Goal: Task Accomplishment & Management: Use online tool/utility

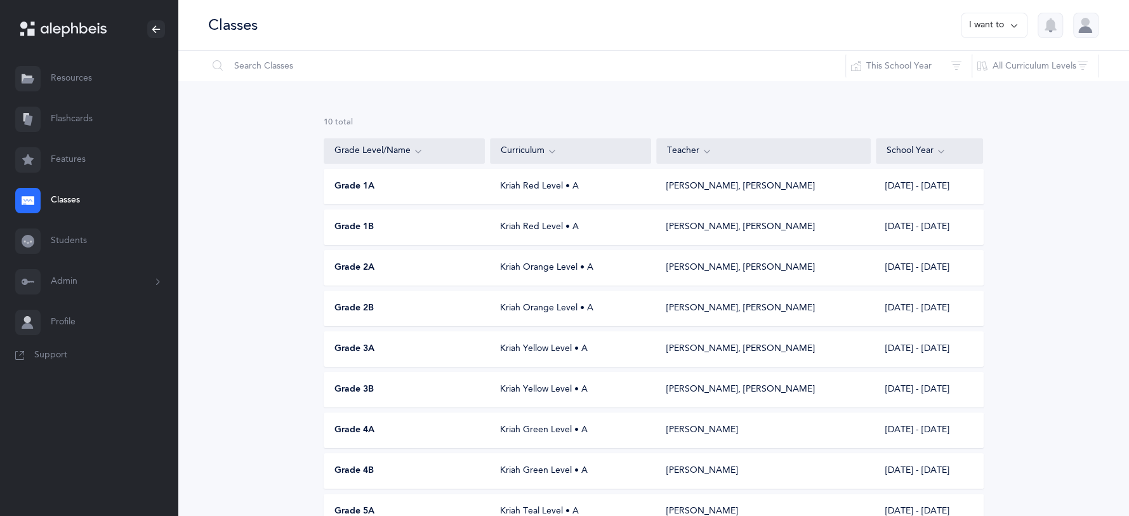
click at [84, 119] on link "Flashcards" at bounding box center [89, 119] width 178 height 41
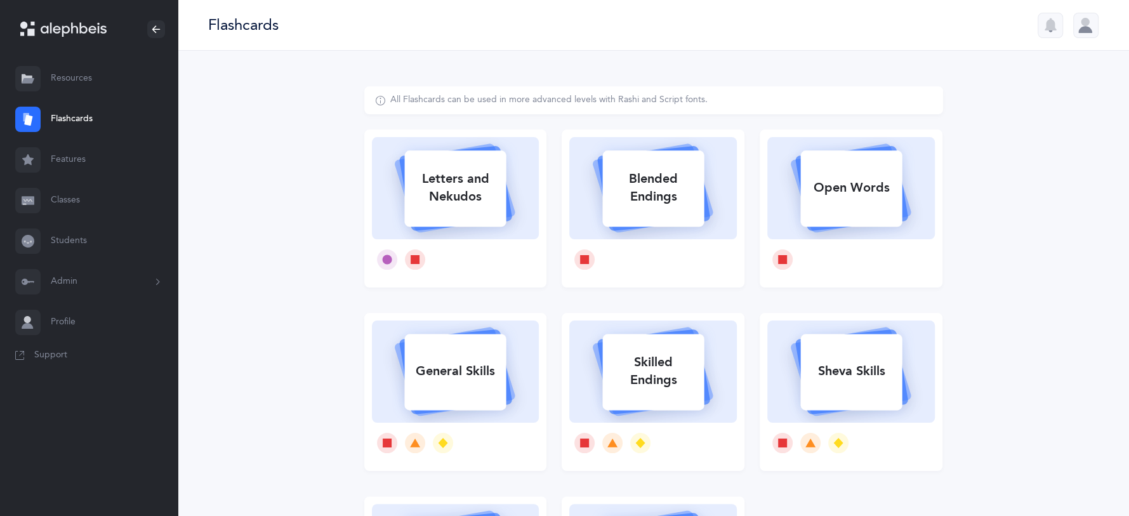
click at [437, 195] on div "Letters and Nekudos" at bounding box center [455, 187] width 102 height 51
select select
select select "single"
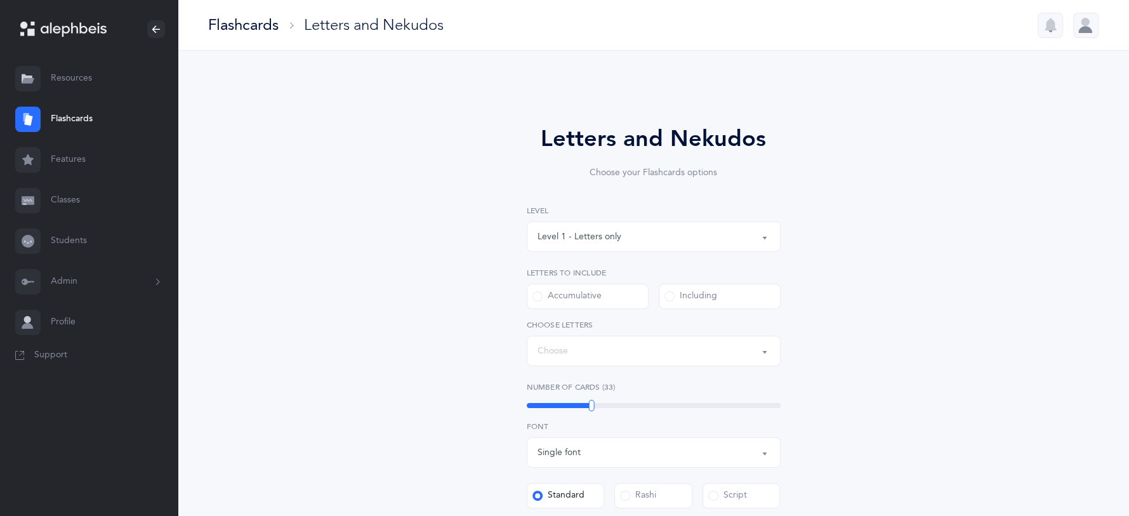
select select "27"
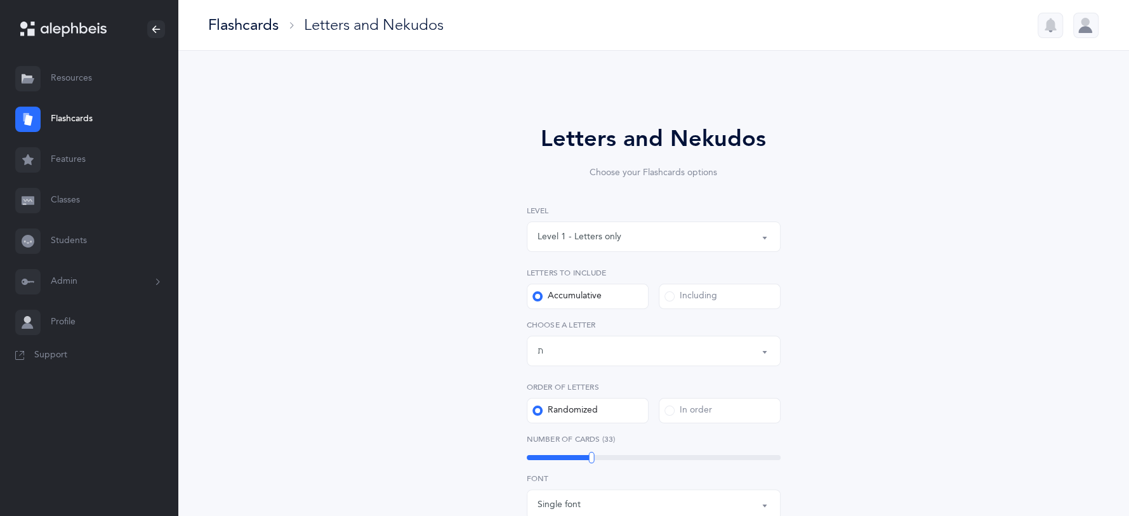
click at [765, 232] on button "Level 1 - Letters only" at bounding box center [654, 237] width 254 height 30
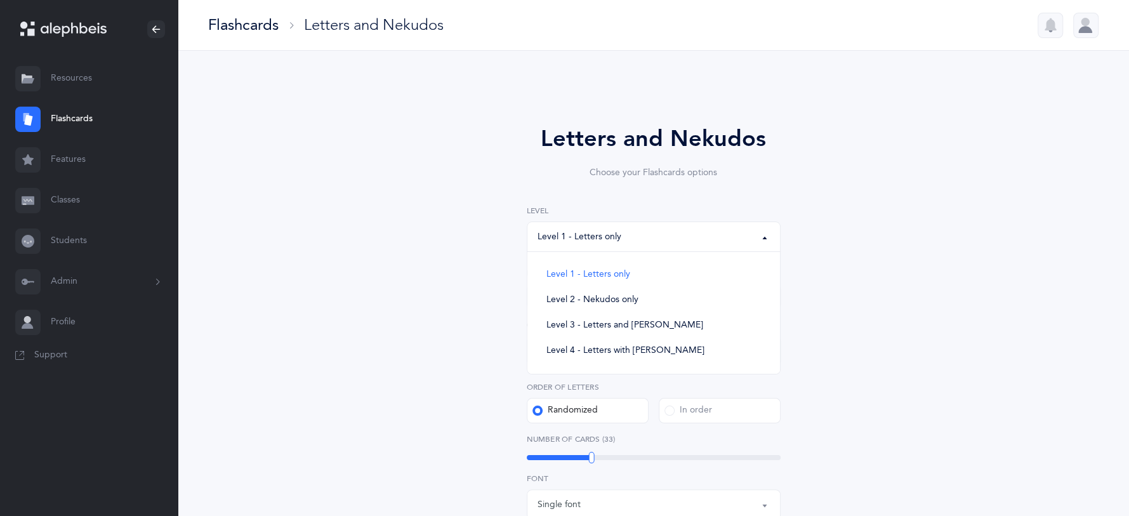
click at [794, 282] on div "Letters and Nekudos Choose your Flashcards options Level 1 - Letters only Level…" at bounding box center [653, 457] width 325 height 671
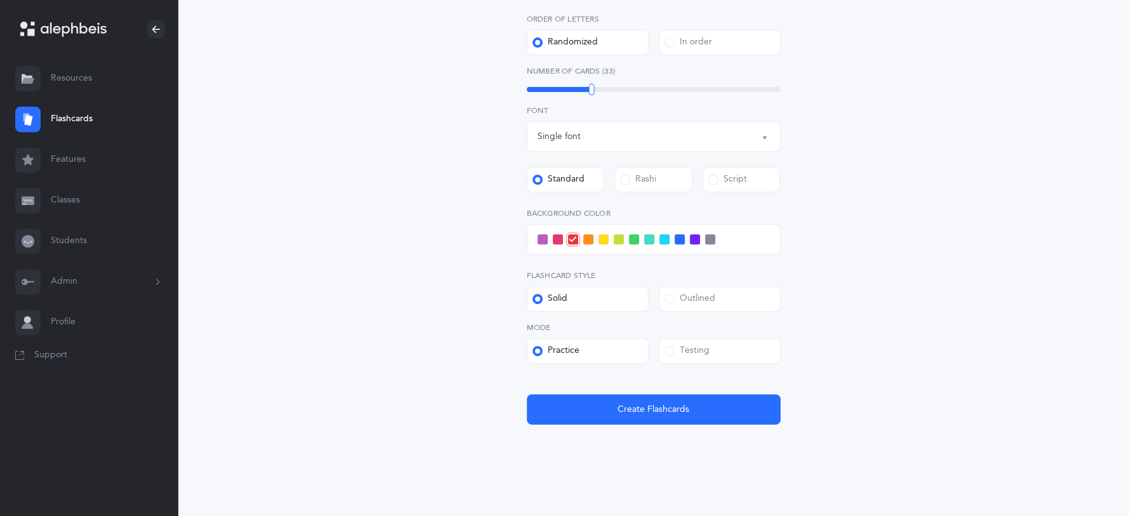
scroll to position [378, 0]
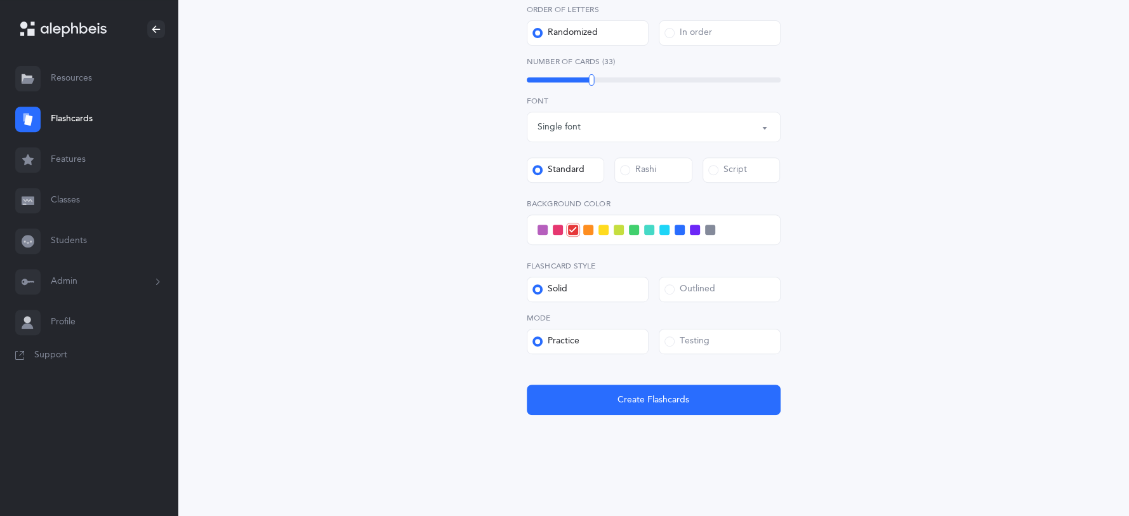
click at [662, 342] on label "Testing" at bounding box center [720, 341] width 122 height 25
click at [0, 0] on input "Testing" at bounding box center [0, 0] width 0 height 0
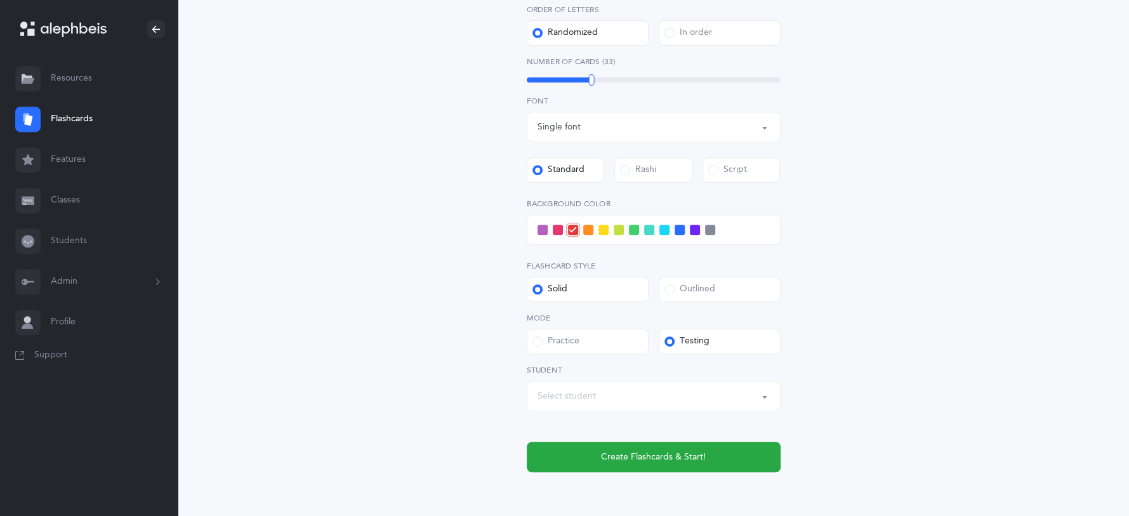
click at [769, 397] on button "Select student" at bounding box center [654, 396] width 254 height 30
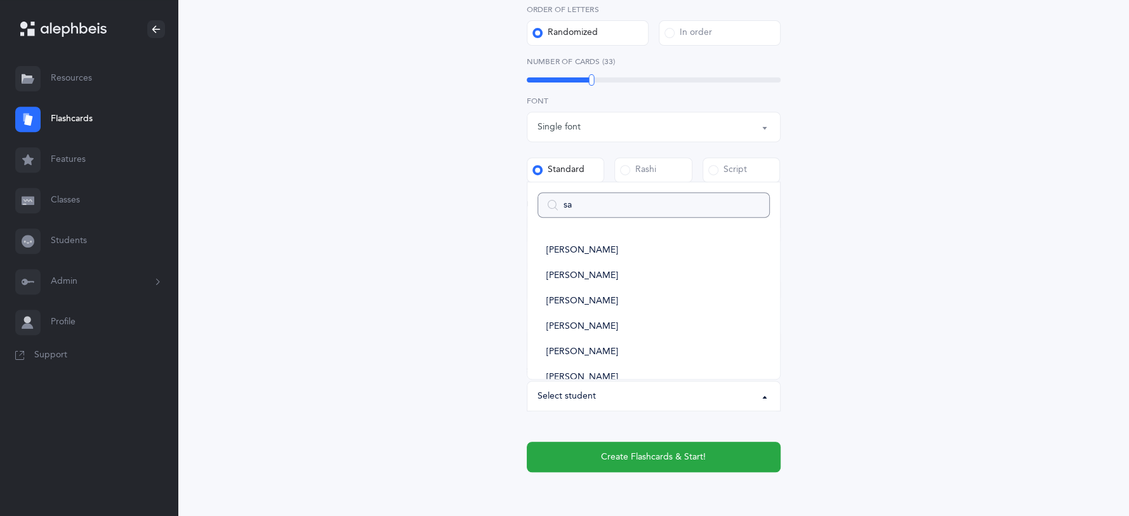
type input "sar"
select select
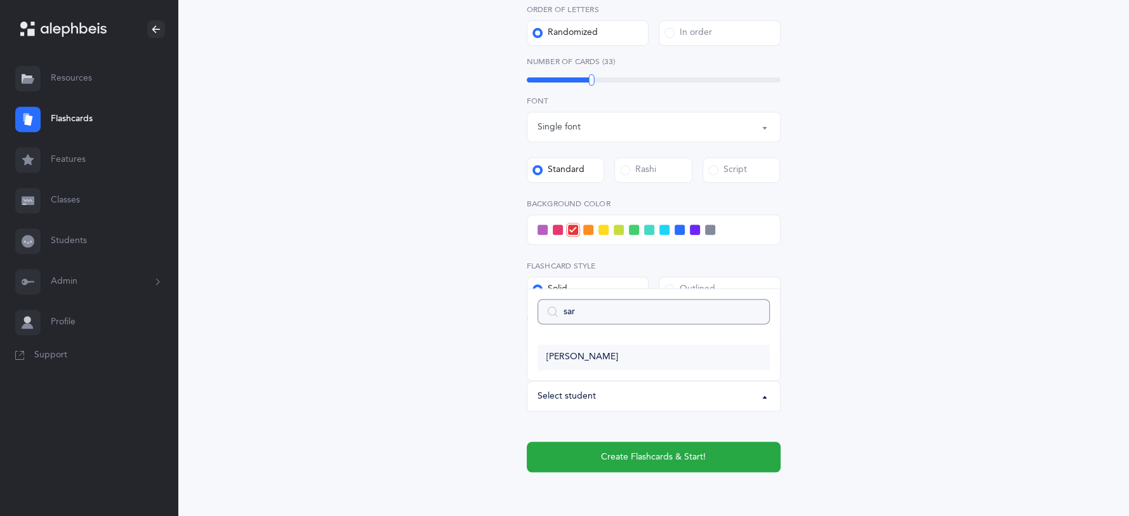
type input "sar"
click at [677, 351] on link "[PERSON_NAME]" at bounding box center [654, 357] width 232 height 25
select select "6028"
click at [554, 230] on span at bounding box center [558, 230] width 10 height 10
click at [0, 0] on input "checkbox" at bounding box center [0, 0] width 0 height 0
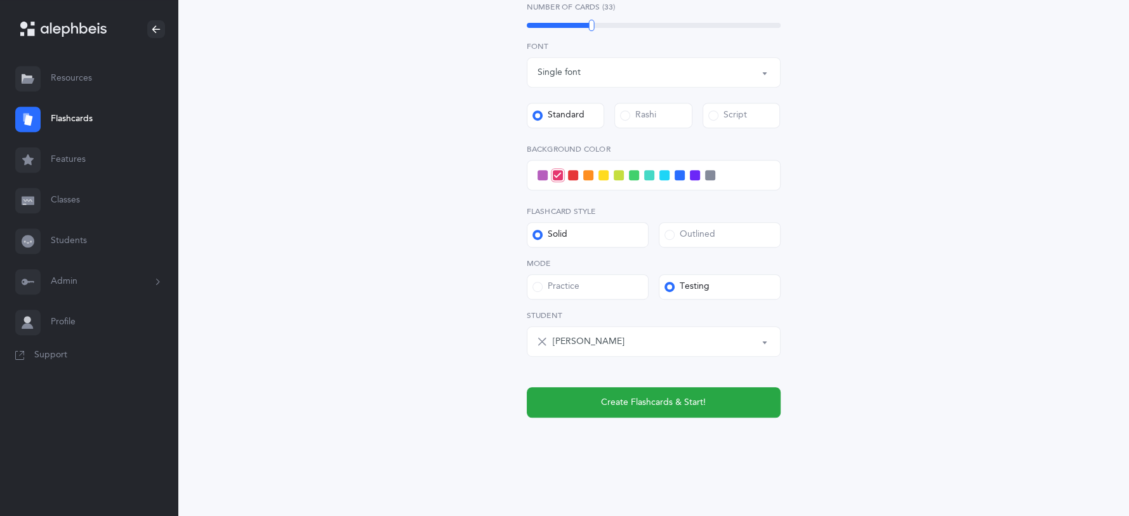
scroll to position [435, 0]
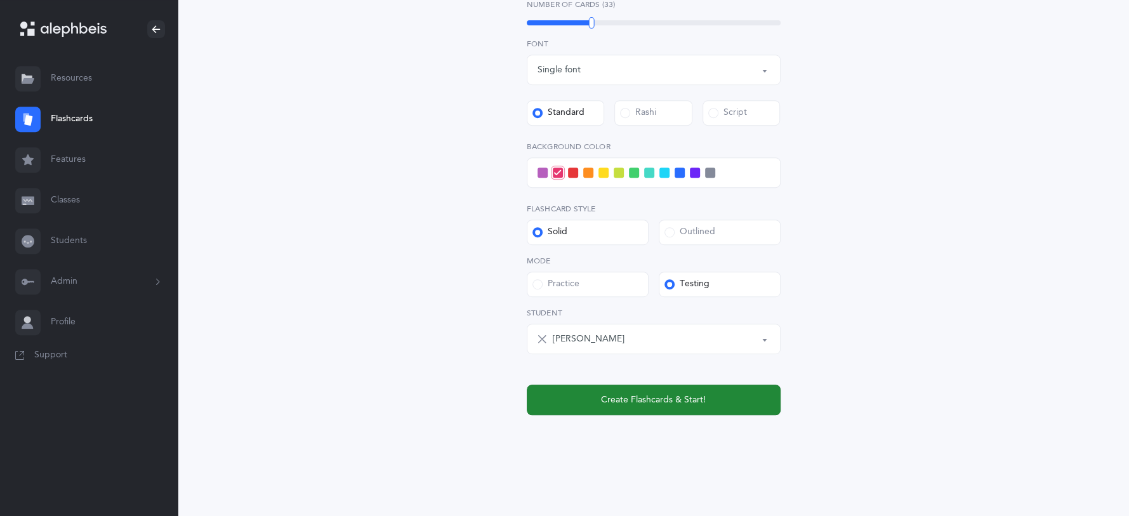
click at [691, 399] on span "Create Flashcards & Start!" at bounding box center [653, 400] width 105 height 13
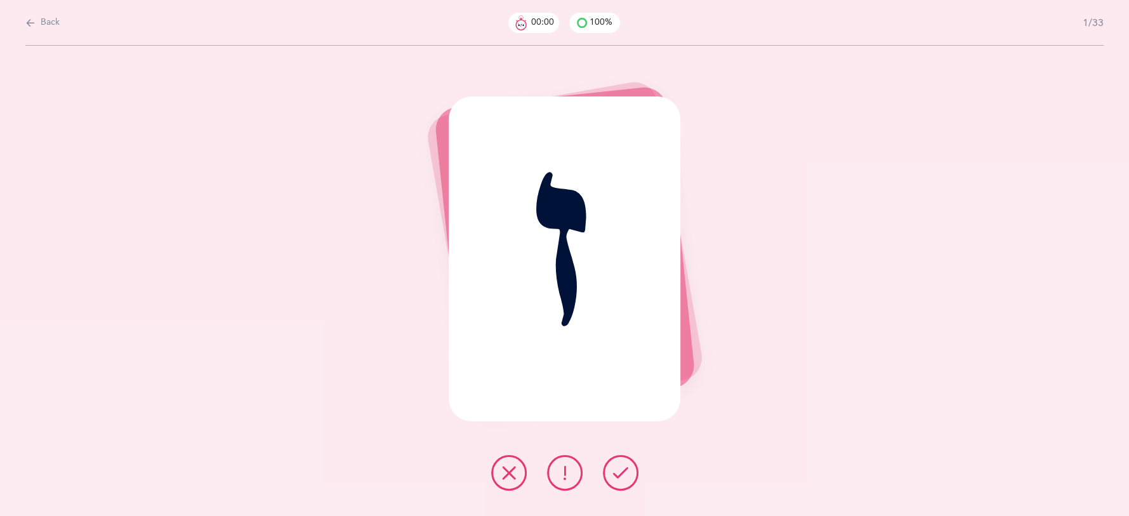
scroll to position [0, 0]
click at [632, 471] on button at bounding box center [621, 473] width 36 height 36
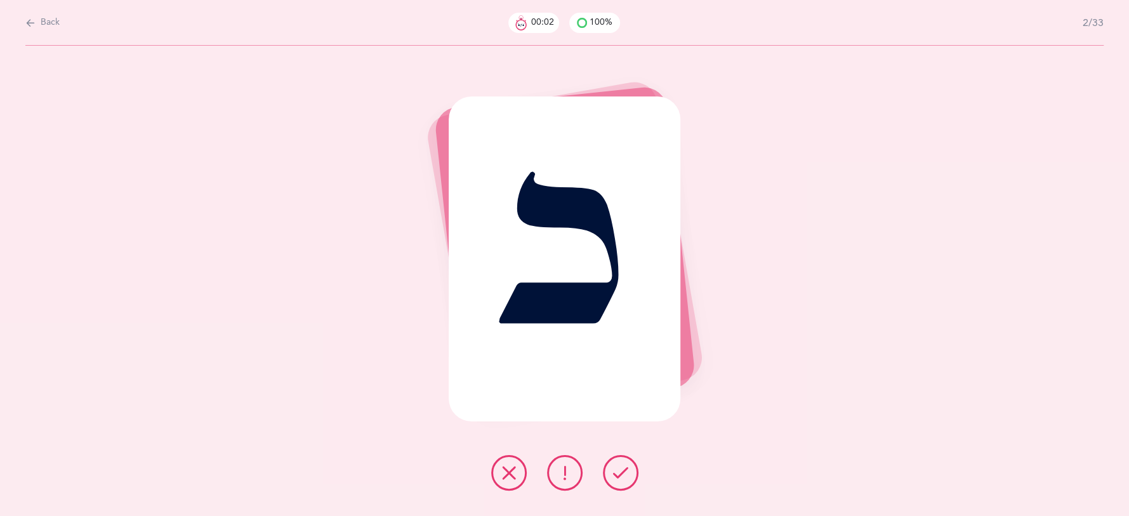
click at [632, 471] on button at bounding box center [621, 473] width 36 height 36
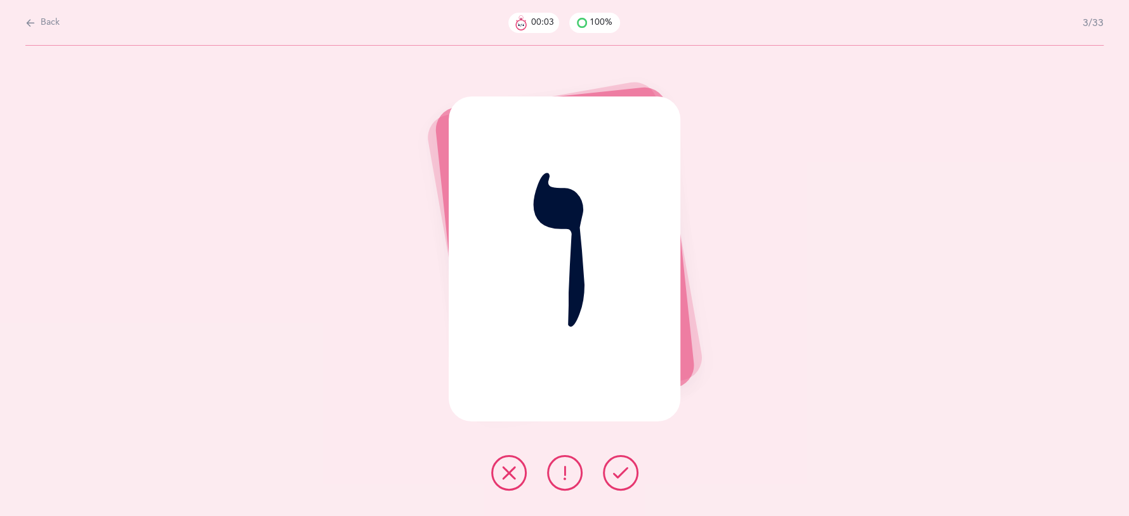
click at [632, 471] on button at bounding box center [621, 473] width 36 height 36
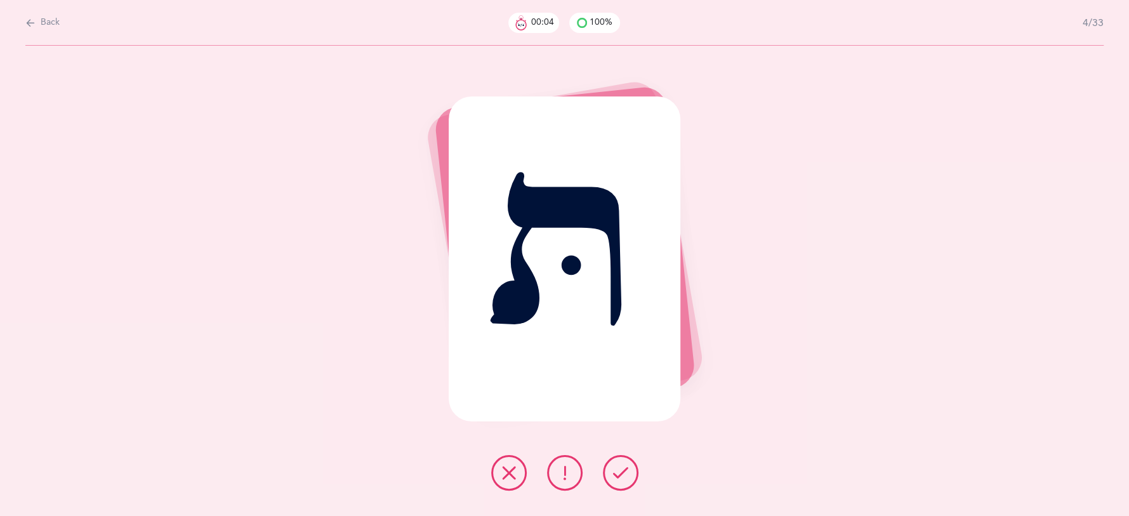
click at [632, 471] on button at bounding box center [621, 473] width 36 height 36
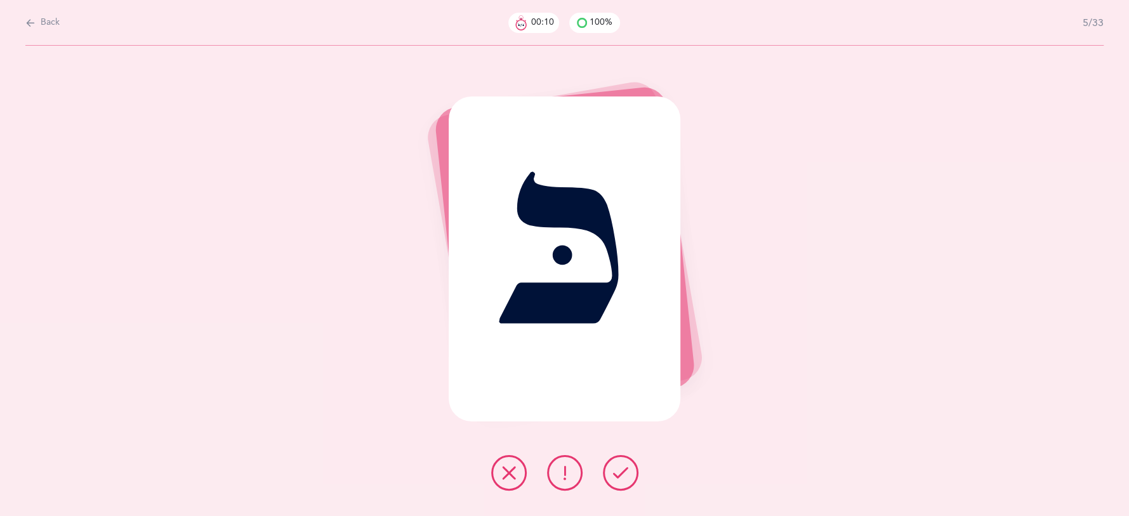
click at [630, 472] on button at bounding box center [621, 473] width 36 height 36
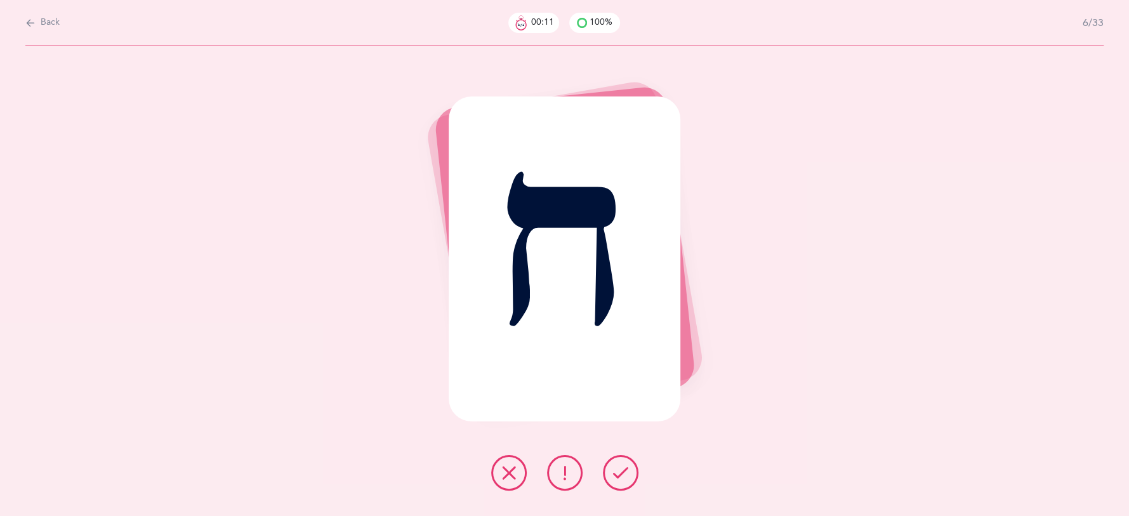
click at [630, 472] on button at bounding box center [621, 473] width 36 height 36
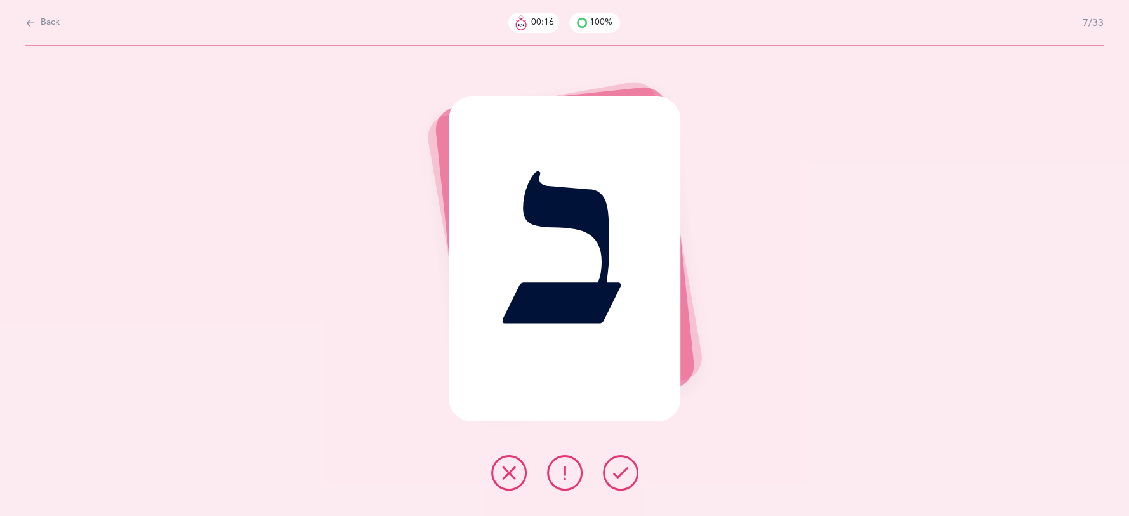
click at [630, 473] on button at bounding box center [621, 473] width 36 height 36
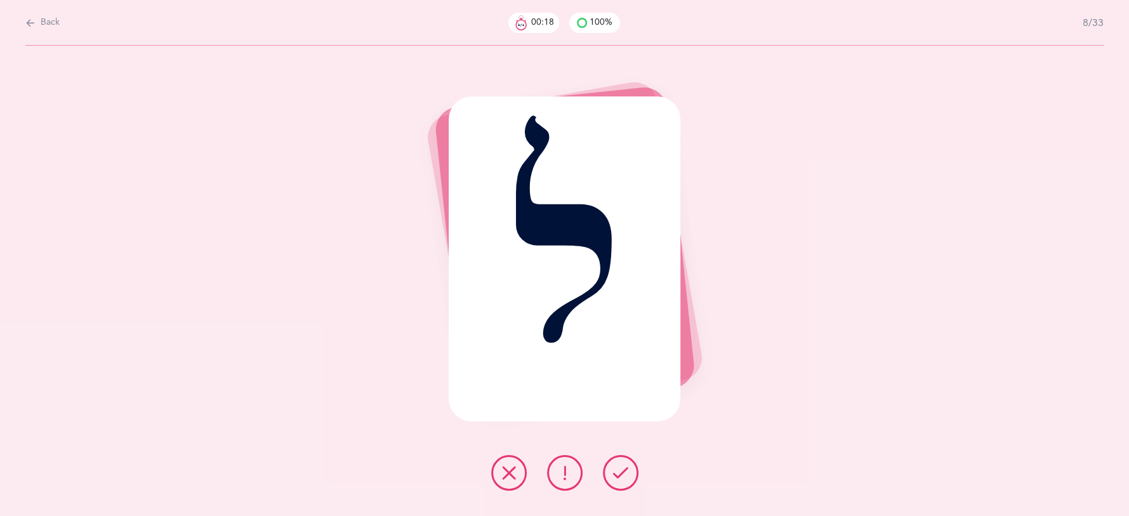
click at [629, 476] on button at bounding box center [621, 473] width 36 height 36
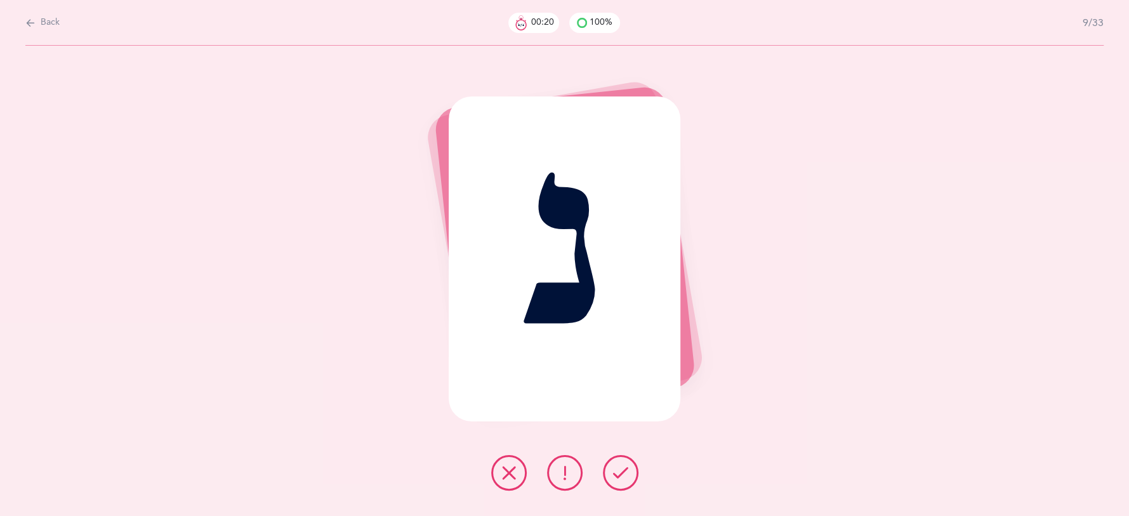
click at [629, 476] on button at bounding box center [621, 473] width 36 height 36
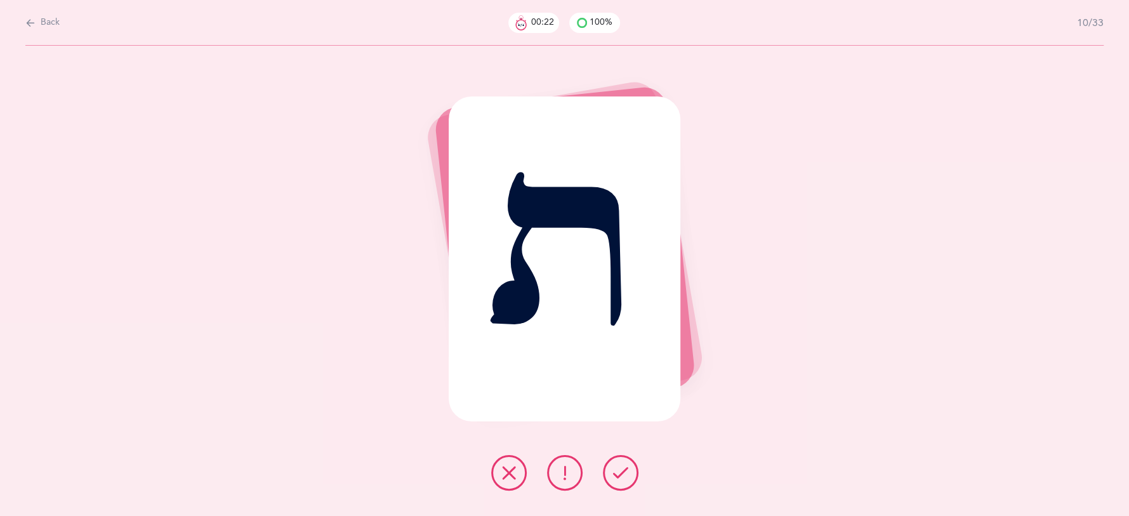
click at [515, 476] on icon at bounding box center [508, 472] width 15 height 15
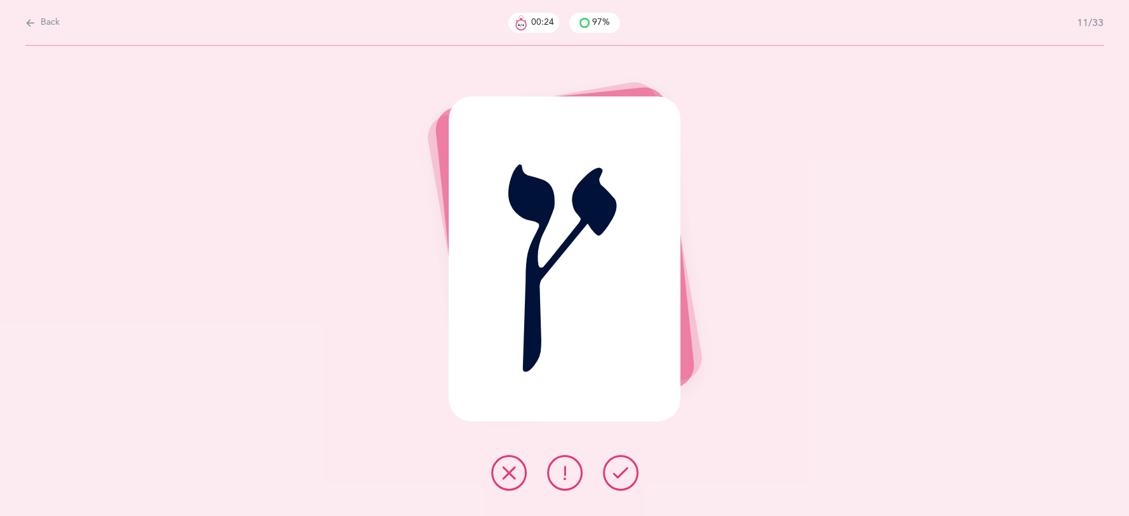
click at [619, 476] on icon at bounding box center [620, 472] width 15 height 15
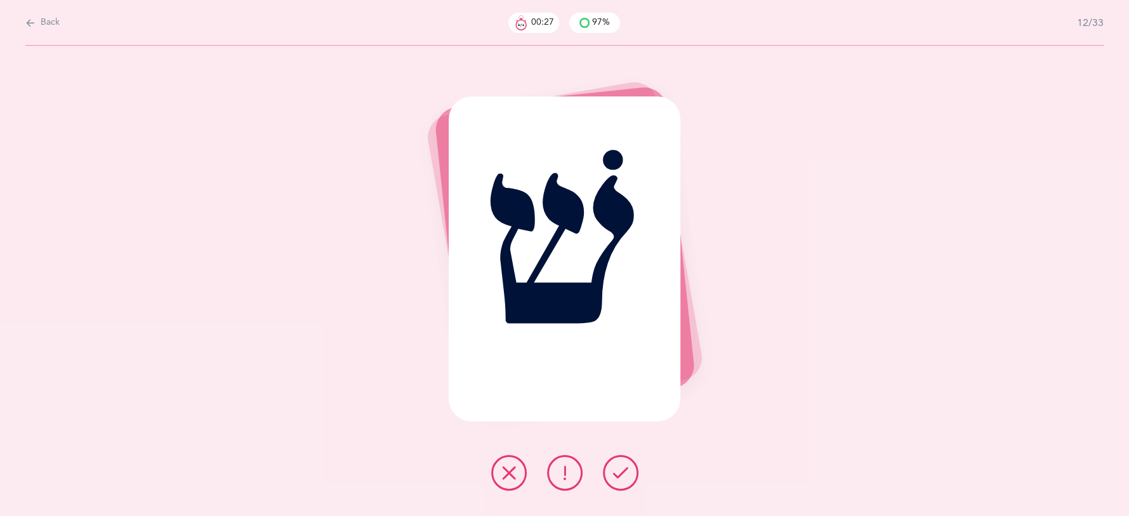
click at [619, 476] on icon at bounding box center [620, 472] width 15 height 15
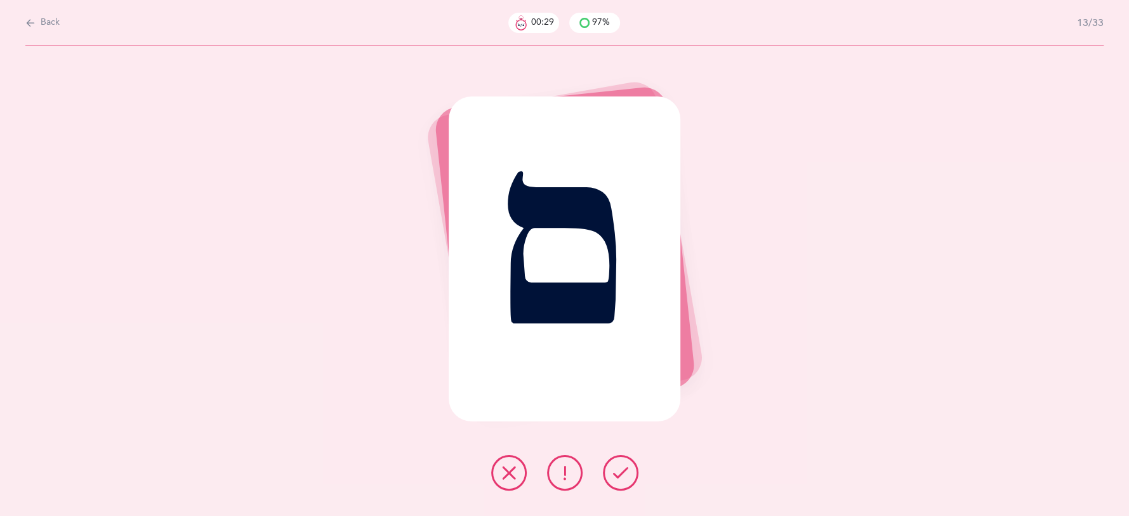
click at [619, 476] on icon at bounding box center [620, 472] width 15 height 15
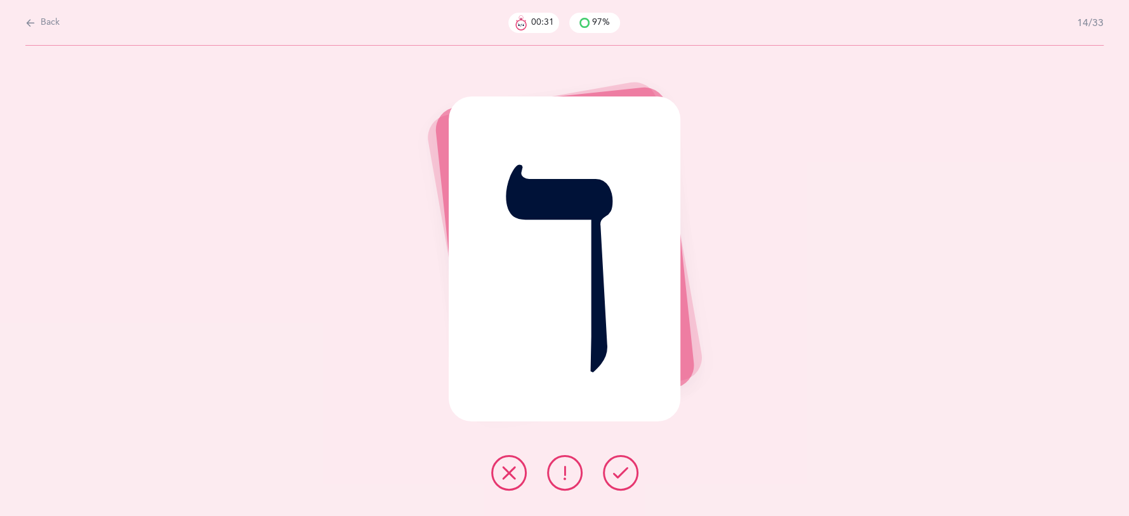
click at [619, 476] on icon at bounding box center [620, 472] width 15 height 15
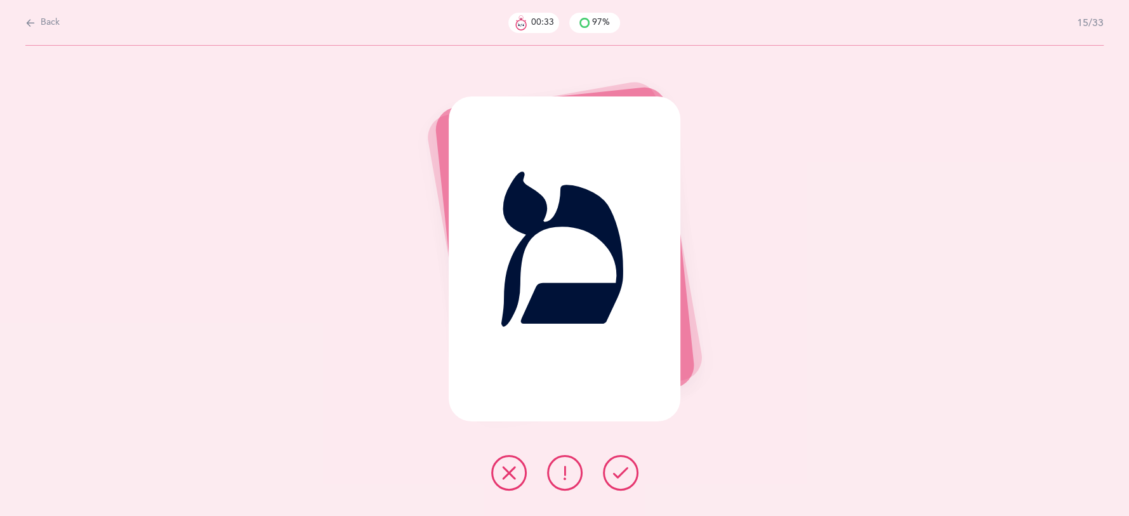
click at [619, 476] on icon at bounding box center [620, 472] width 15 height 15
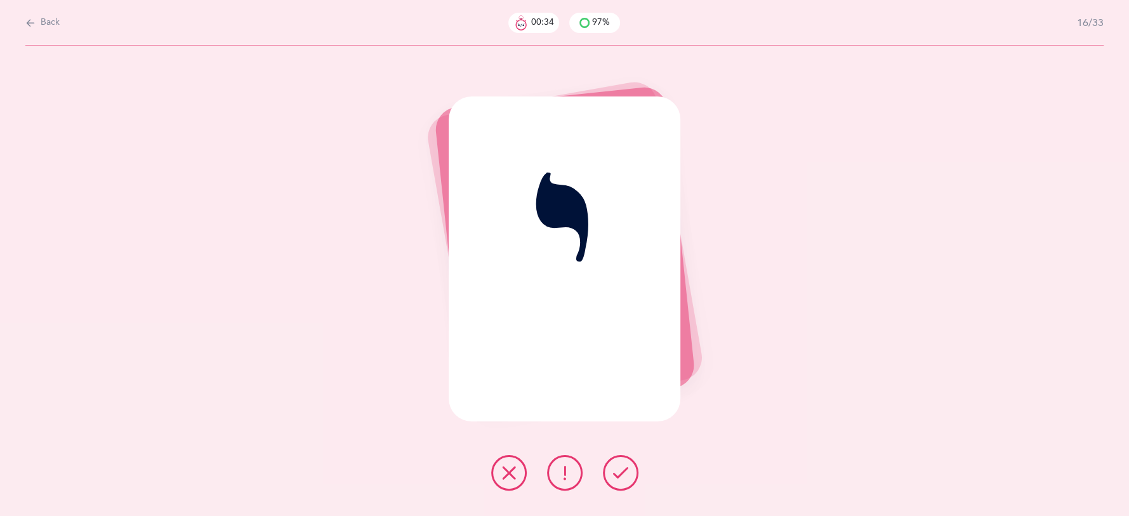
click at [622, 477] on icon at bounding box center [620, 472] width 15 height 15
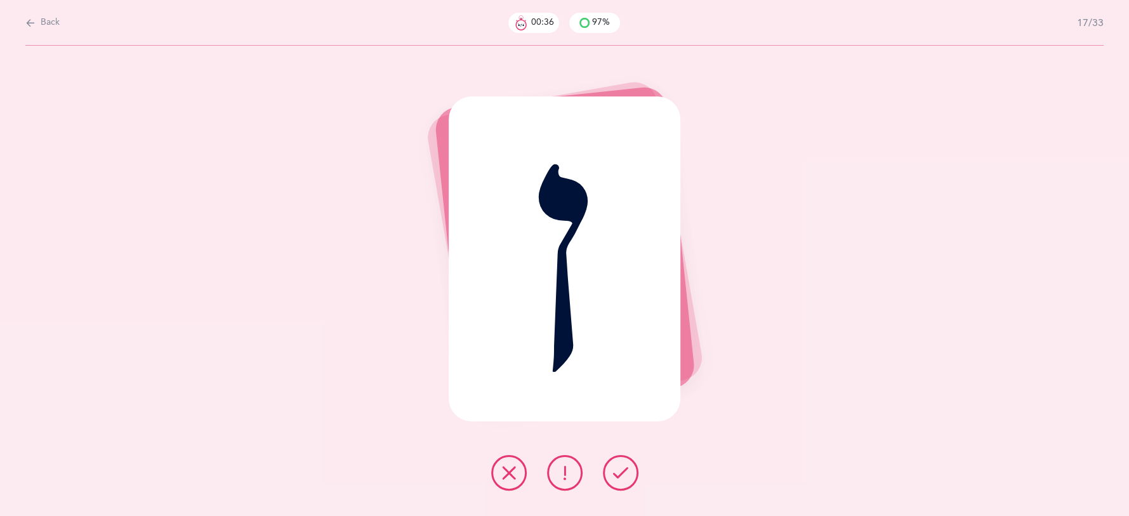
click at [622, 477] on icon at bounding box center [620, 472] width 15 height 15
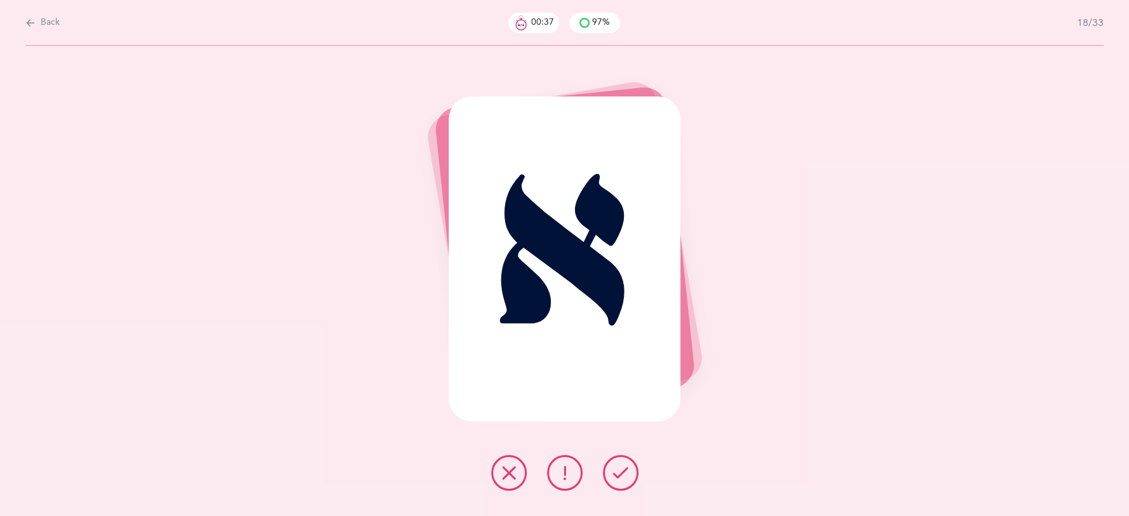
click at [623, 477] on icon at bounding box center [620, 472] width 15 height 15
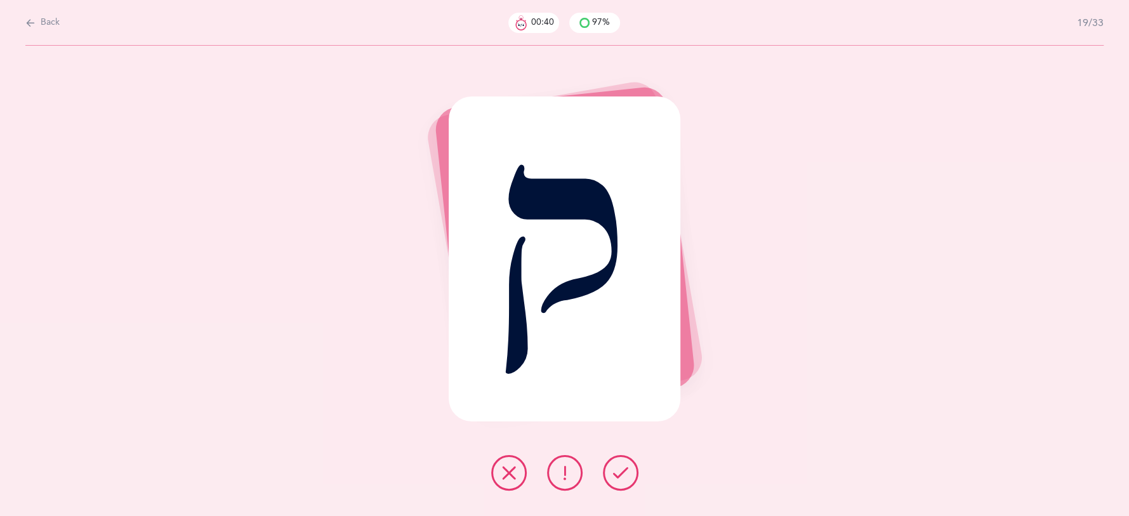
click at [623, 477] on icon at bounding box center [620, 472] width 15 height 15
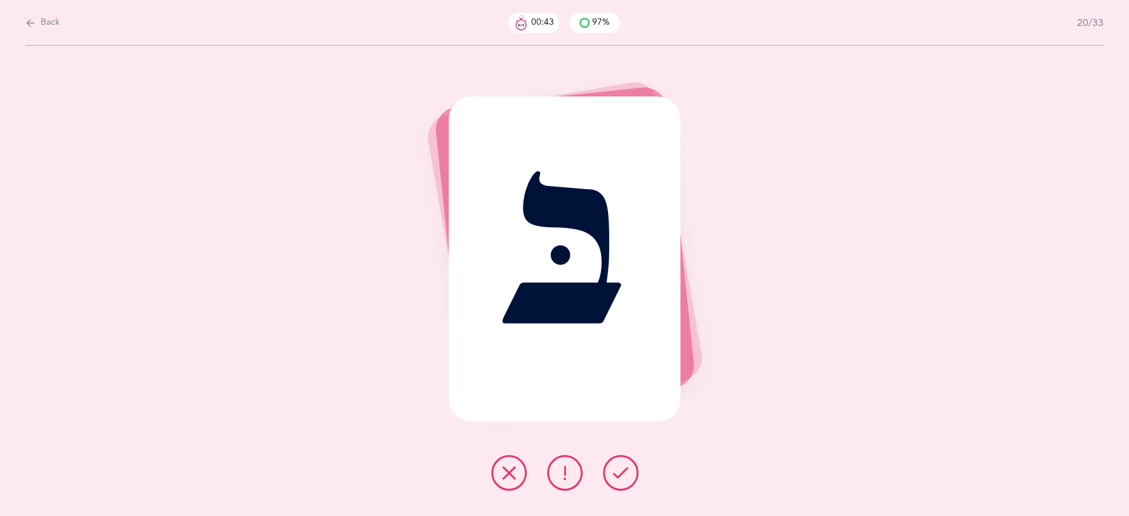
click at [623, 477] on icon at bounding box center [620, 472] width 15 height 15
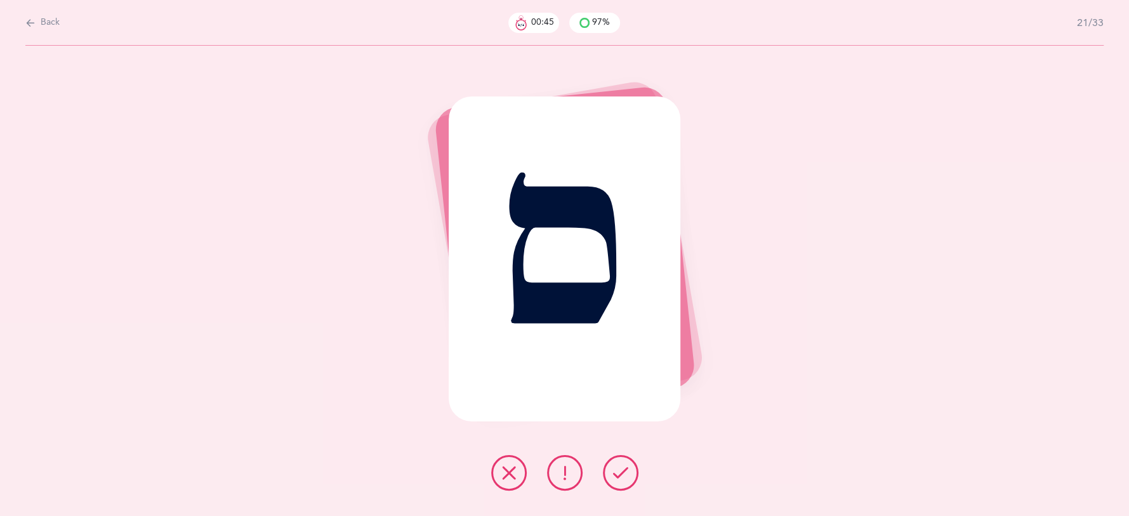
click at [623, 477] on icon at bounding box center [620, 472] width 15 height 15
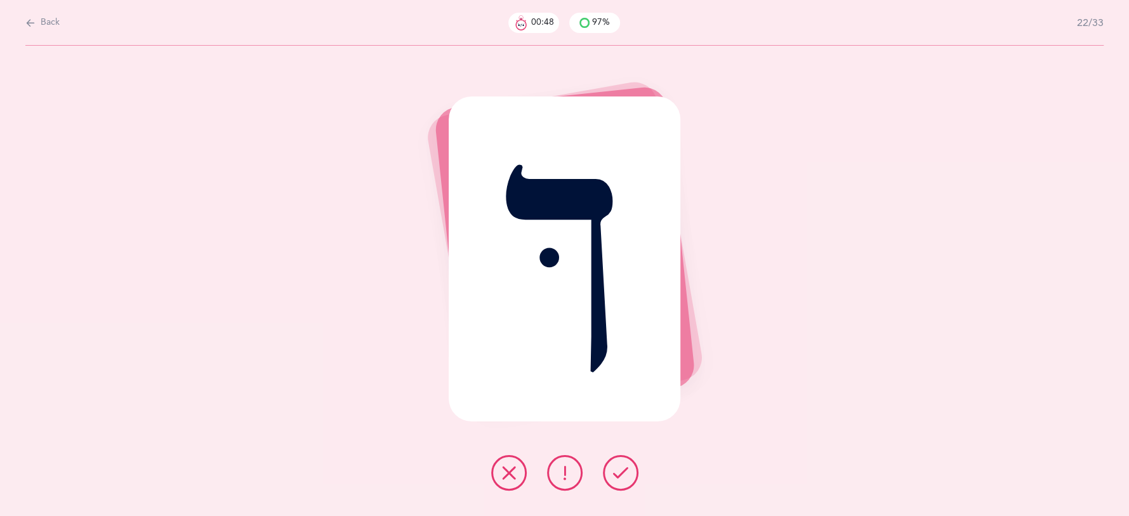
click at [623, 477] on icon at bounding box center [620, 472] width 15 height 15
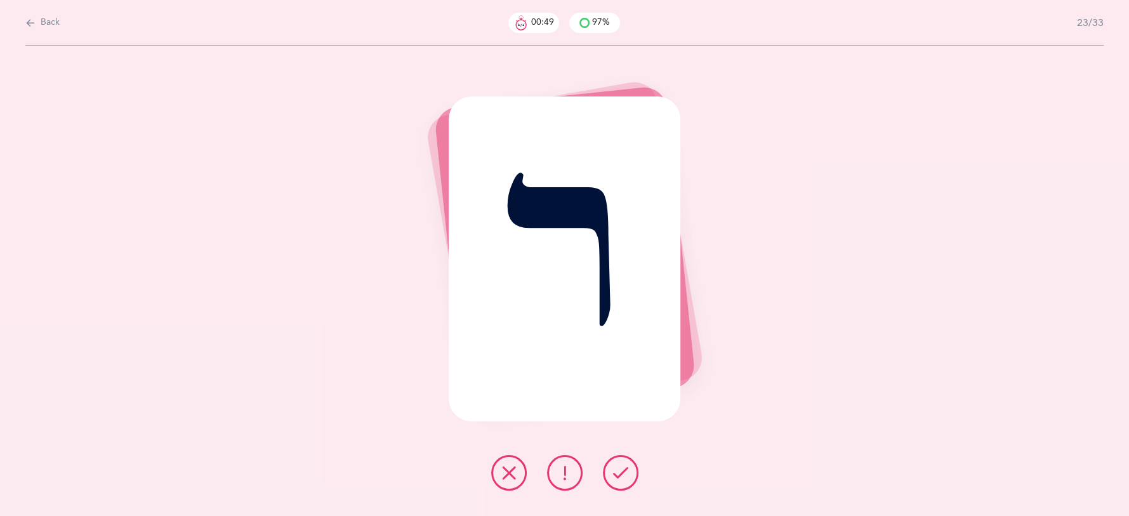
click at [623, 477] on icon at bounding box center [620, 472] width 15 height 15
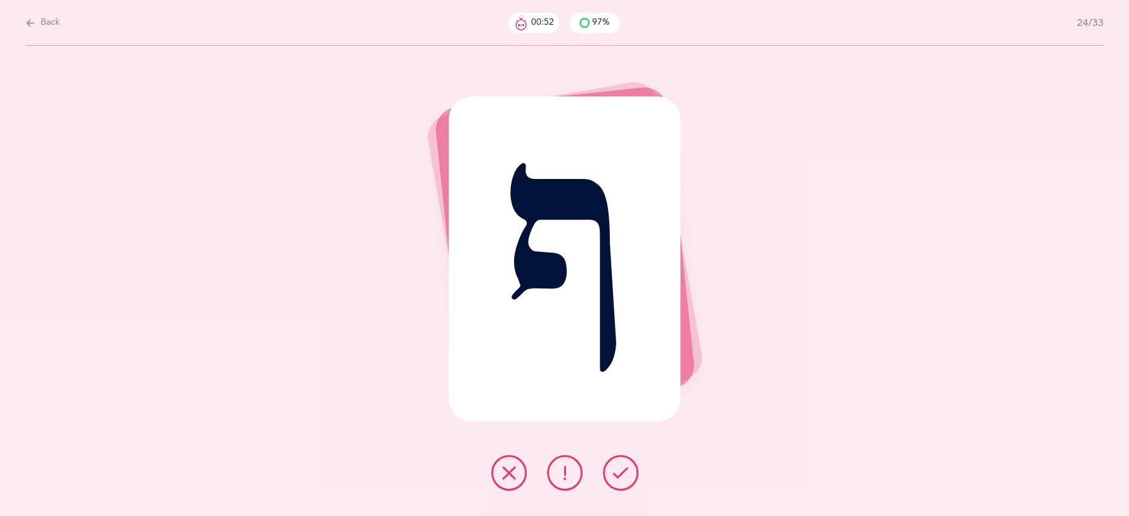
click at [623, 477] on icon at bounding box center [620, 472] width 15 height 15
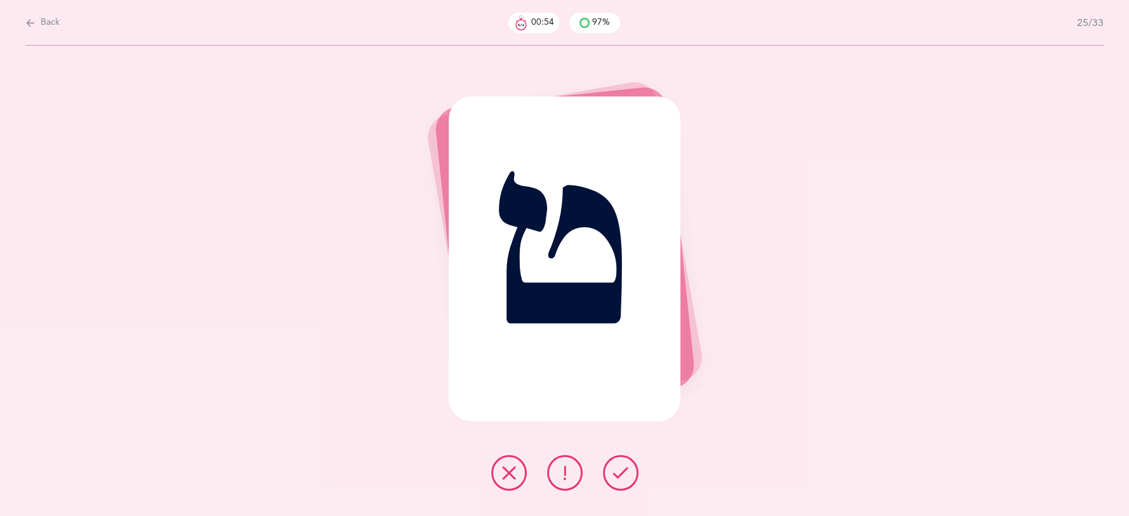
click at [531, 477] on div at bounding box center [565, 473] width 168 height 36
click at [524, 473] on button at bounding box center [509, 473] width 36 height 36
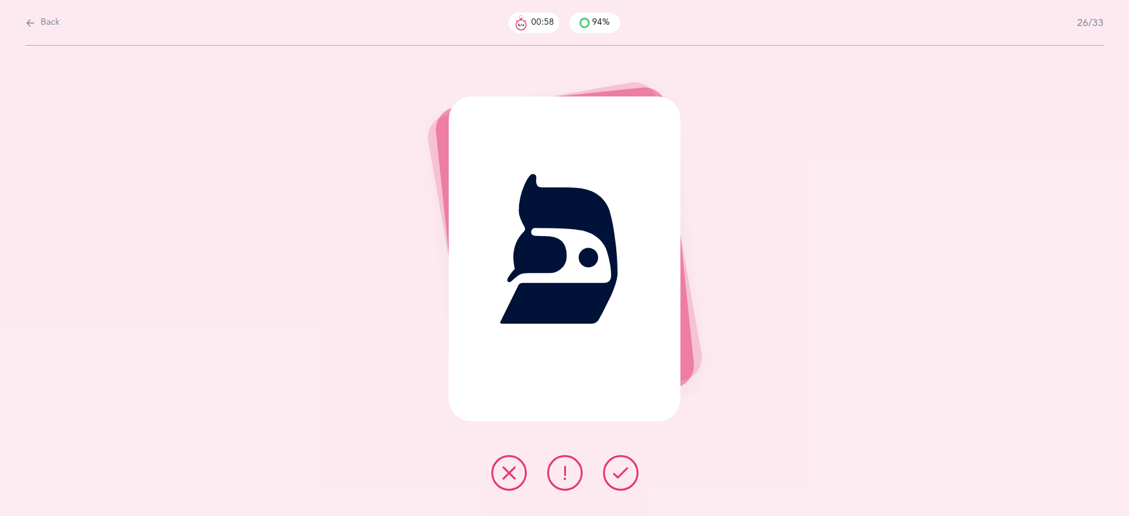
click at [625, 473] on icon at bounding box center [620, 472] width 15 height 15
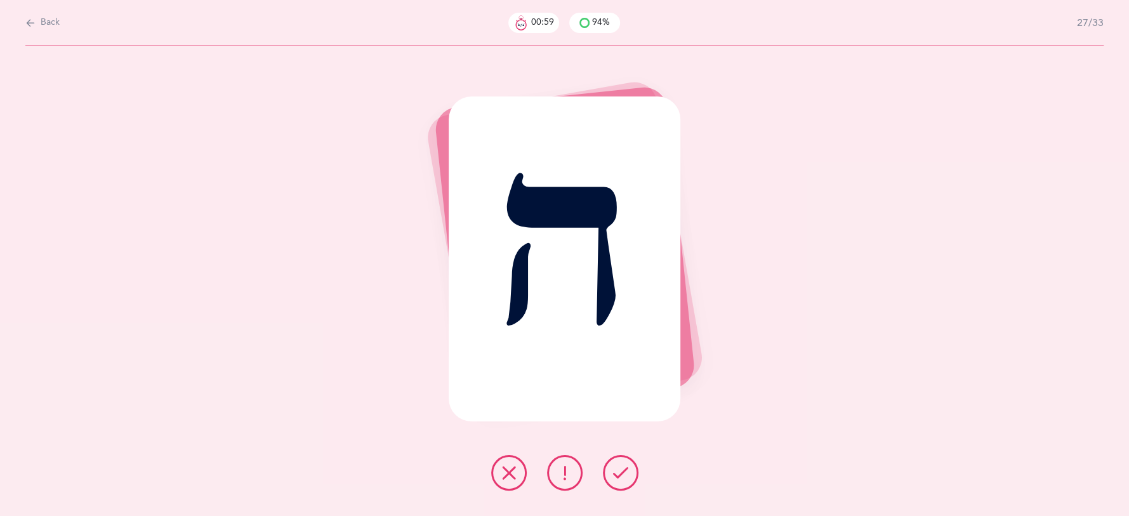
click at [622, 471] on icon at bounding box center [620, 472] width 15 height 15
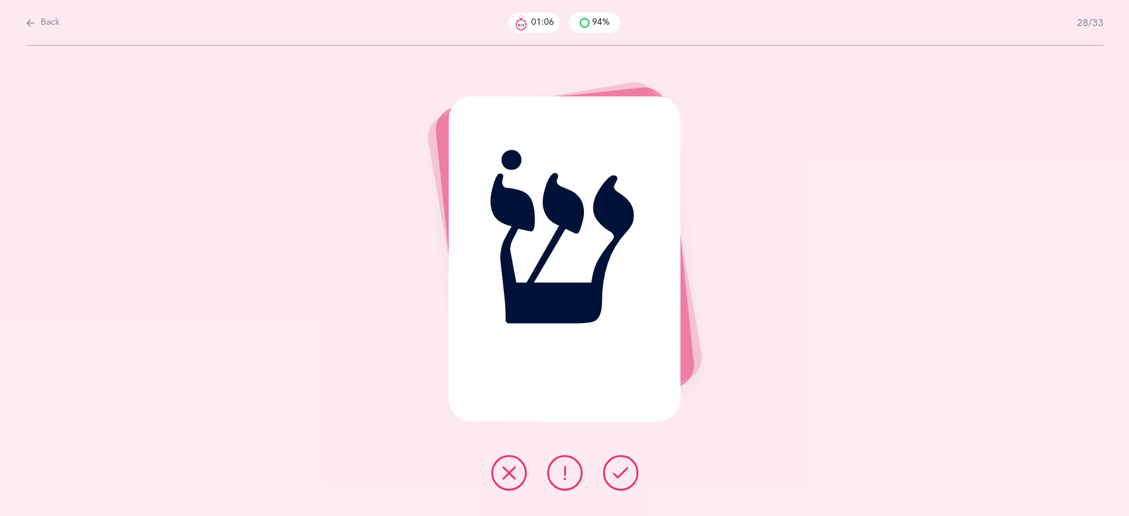
click at [622, 471] on icon at bounding box center [620, 472] width 15 height 15
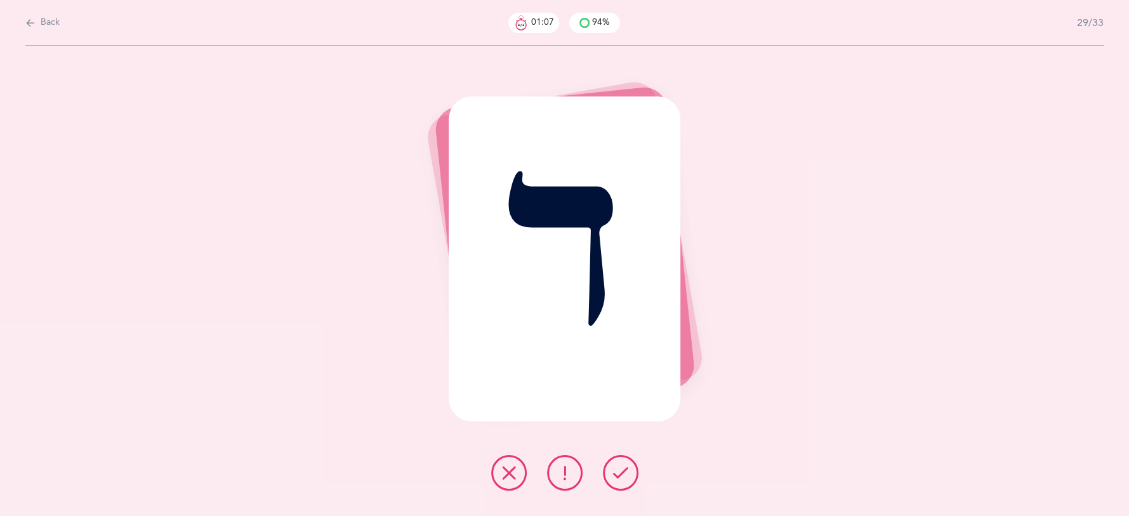
click at [622, 471] on icon at bounding box center [620, 472] width 15 height 15
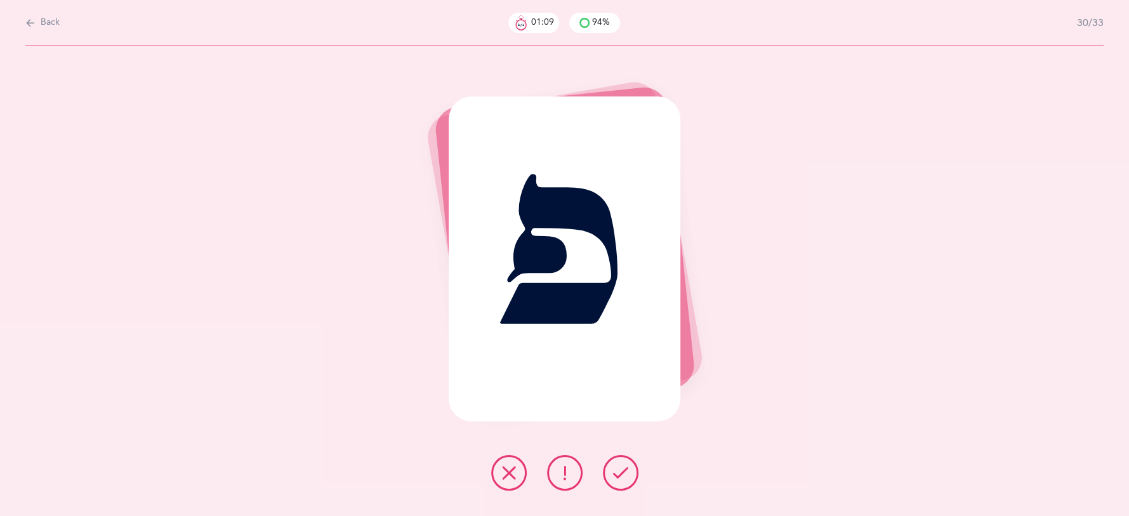
click at [622, 471] on icon at bounding box center [620, 472] width 15 height 15
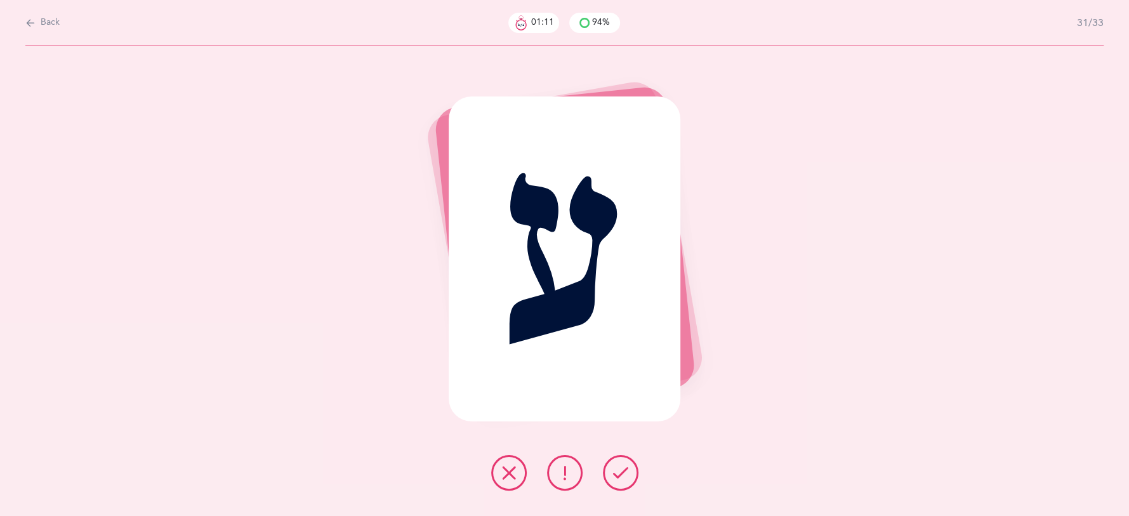
click at [622, 471] on icon at bounding box center [620, 472] width 15 height 15
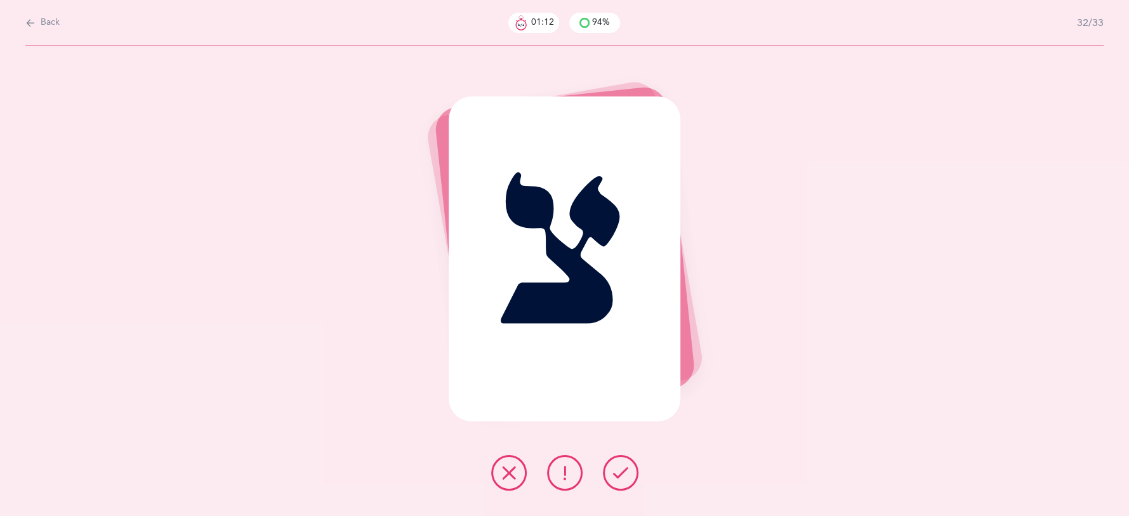
click at [621, 482] on button at bounding box center [621, 473] width 36 height 36
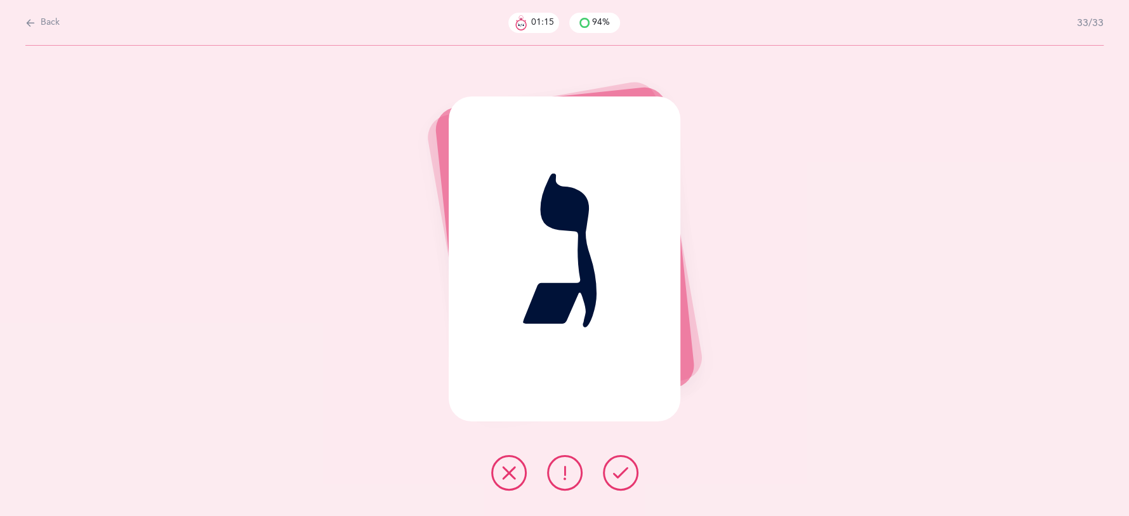
click at [621, 482] on button at bounding box center [621, 473] width 36 height 36
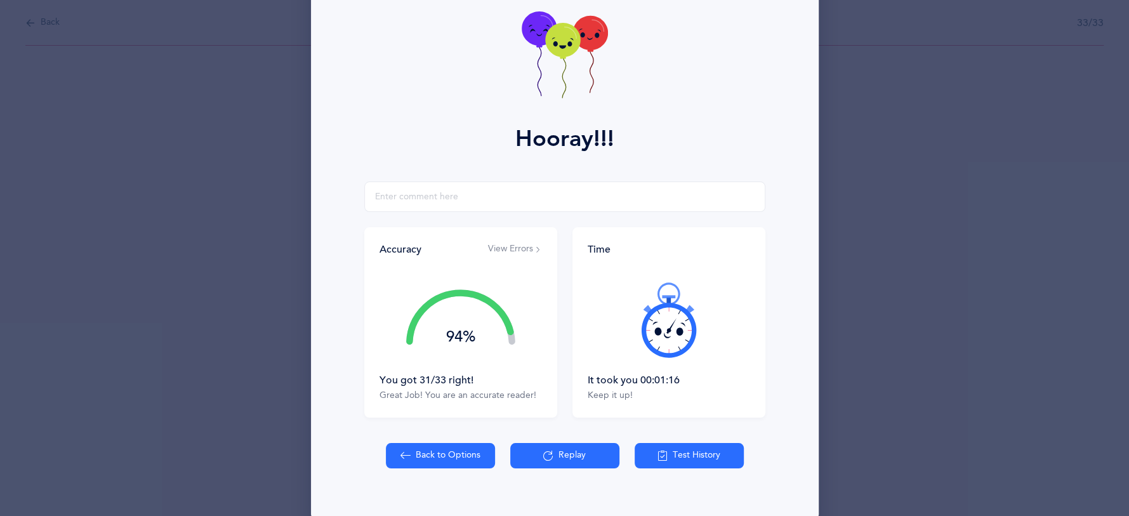
scroll to position [88, 0]
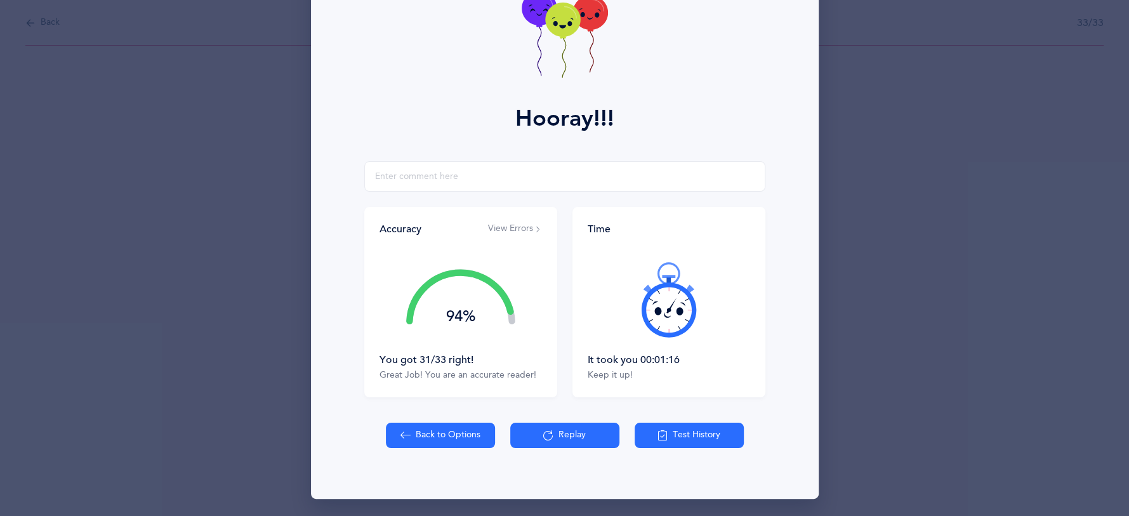
click at [585, 3] on icon at bounding box center [590, 13] width 35 height 34
click at [585, 7] on icon at bounding box center [590, 13] width 35 height 34
click at [585, 8] on icon at bounding box center [590, 13] width 35 height 34
click at [504, 232] on button "View Errors" at bounding box center [515, 229] width 54 height 13
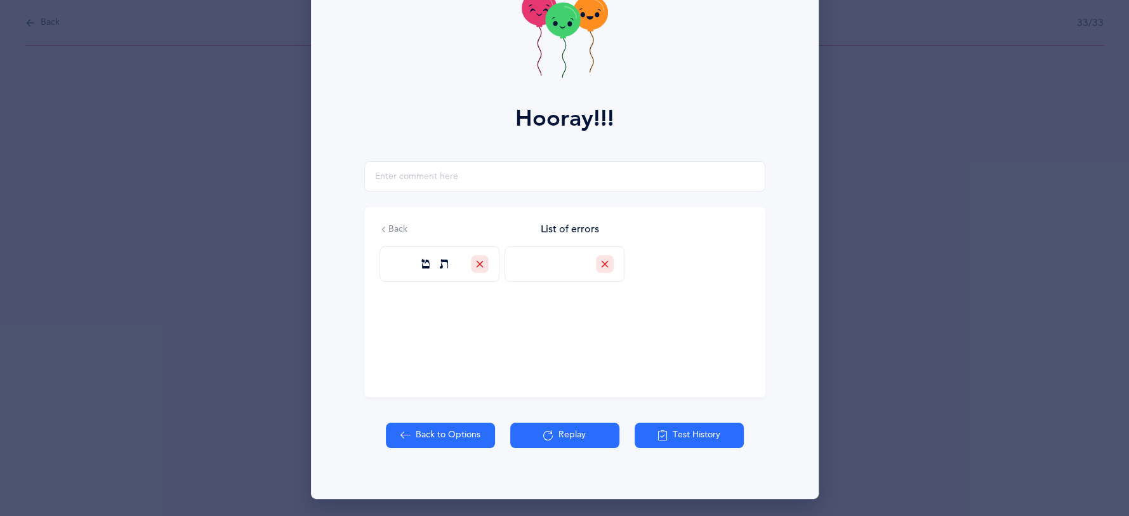
click at [572, 443] on button "Replay" at bounding box center [564, 435] width 109 height 25
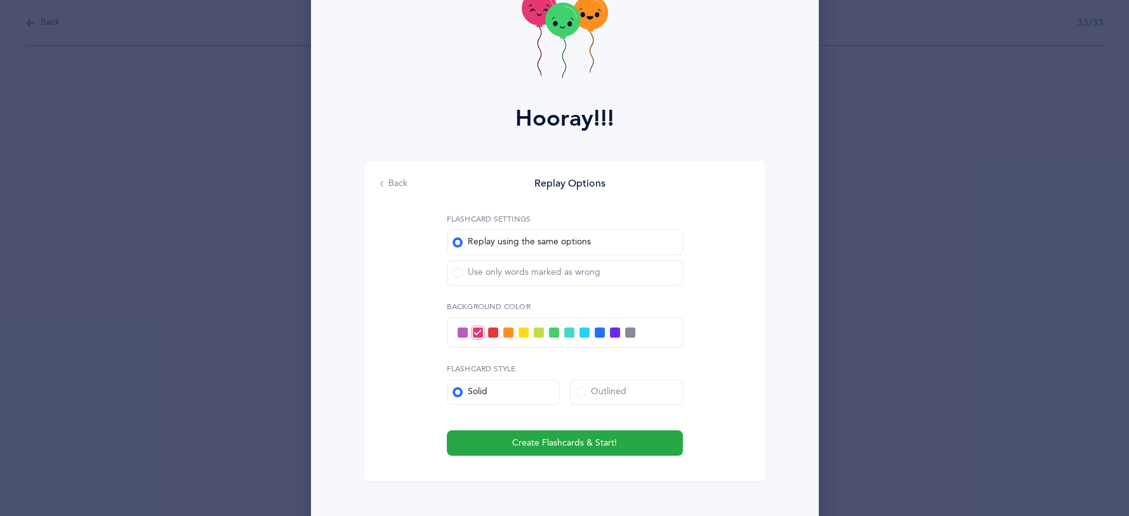
click at [460, 270] on span at bounding box center [458, 273] width 10 height 10
click at [0, 0] on input "Use only words marked as wrong" at bounding box center [0, 0] width 0 height 0
click at [559, 420] on div "Flashcard Settings Replay using the same options Use only words marked as wrong…" at bounding box center [565, 333] width 236 height 245
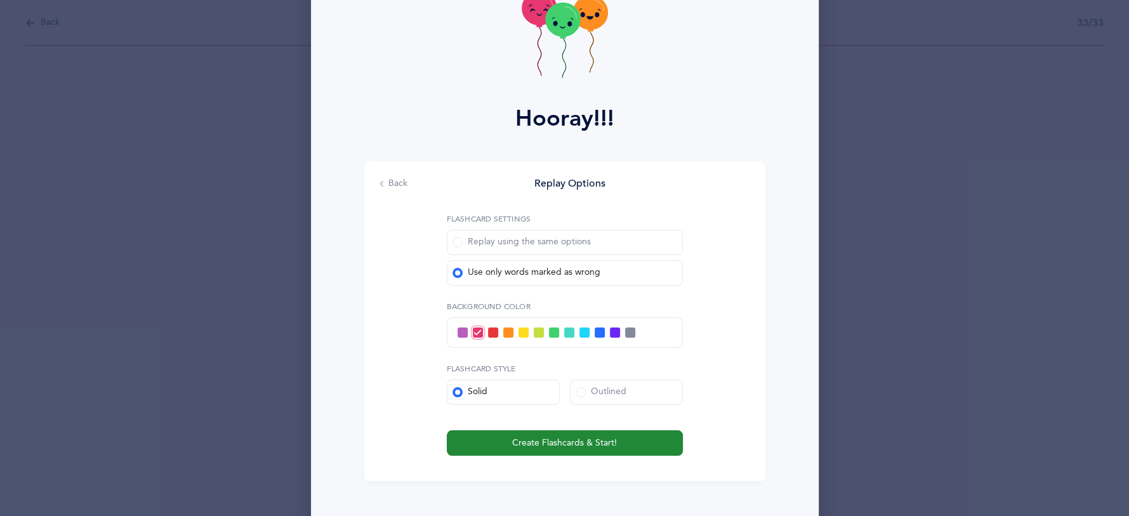
click at [559, 439] on span "Create Flashcards & Start!" at bounding box center [564, 443] width 105 height 13
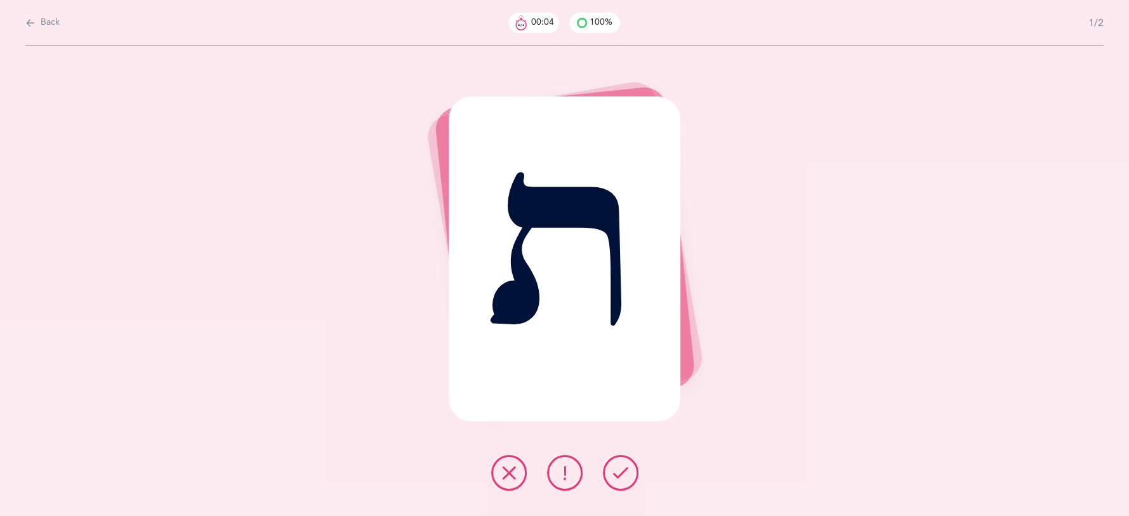
click at [645, 474] on div at bounding box center [565, 473] width 168 height 36
click at [571, 480] on icon at bounding box center [564, 472] width 15 height 15
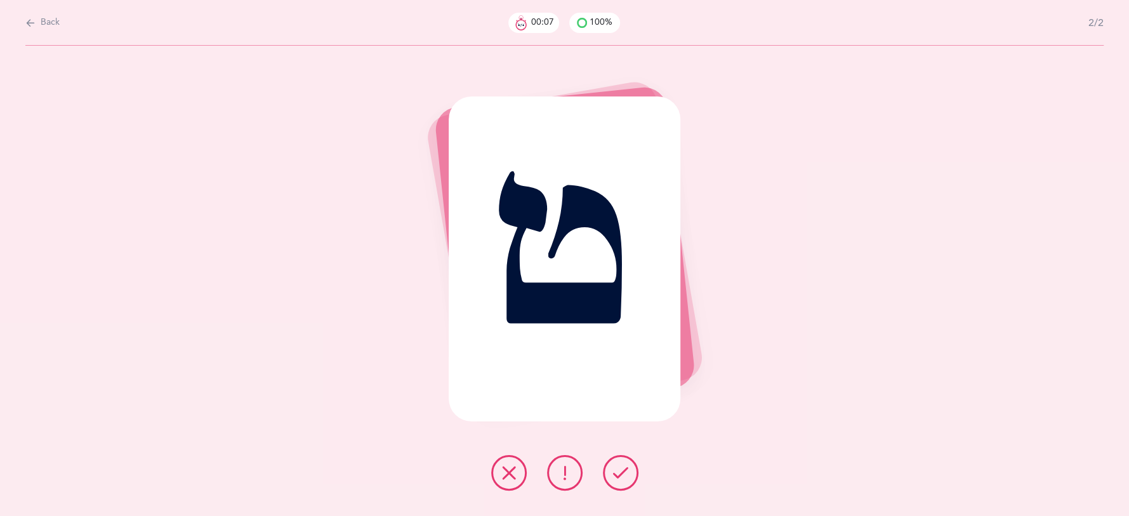
click at [614, 474] on icon at bounding box center [620, 472] width 15 height 15
